Goal: Transaction & Acquisition: Book appointment/travel/reservation

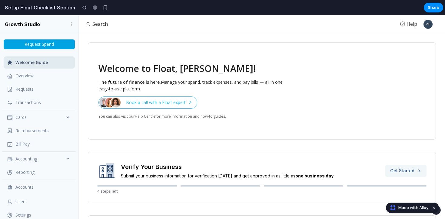
click at [172, 103] on span "Book a call with a Float expert" at bounding box center [156, 102] width 60 height 7
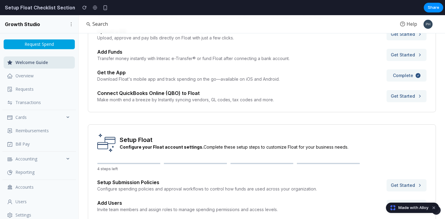
scroll to position [316, 0]
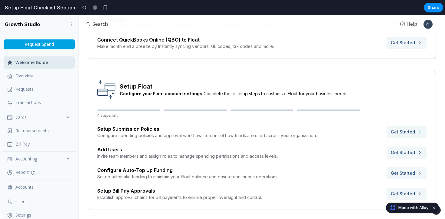
click at [392, 130] on span "Get Started" at bounding box center [403, 132] width 24 height 6
click at [399, 149] on button "Get Started" at bounding box center [407, 152] width 40 height 12
click at [215, 160] on div "Setup Submission Policies Configure spending policies and approval workflows to…" at bounding box center [261, 162] width 329 height 75
